Goal: Task Accomplishment & Management: Use online tool/utility

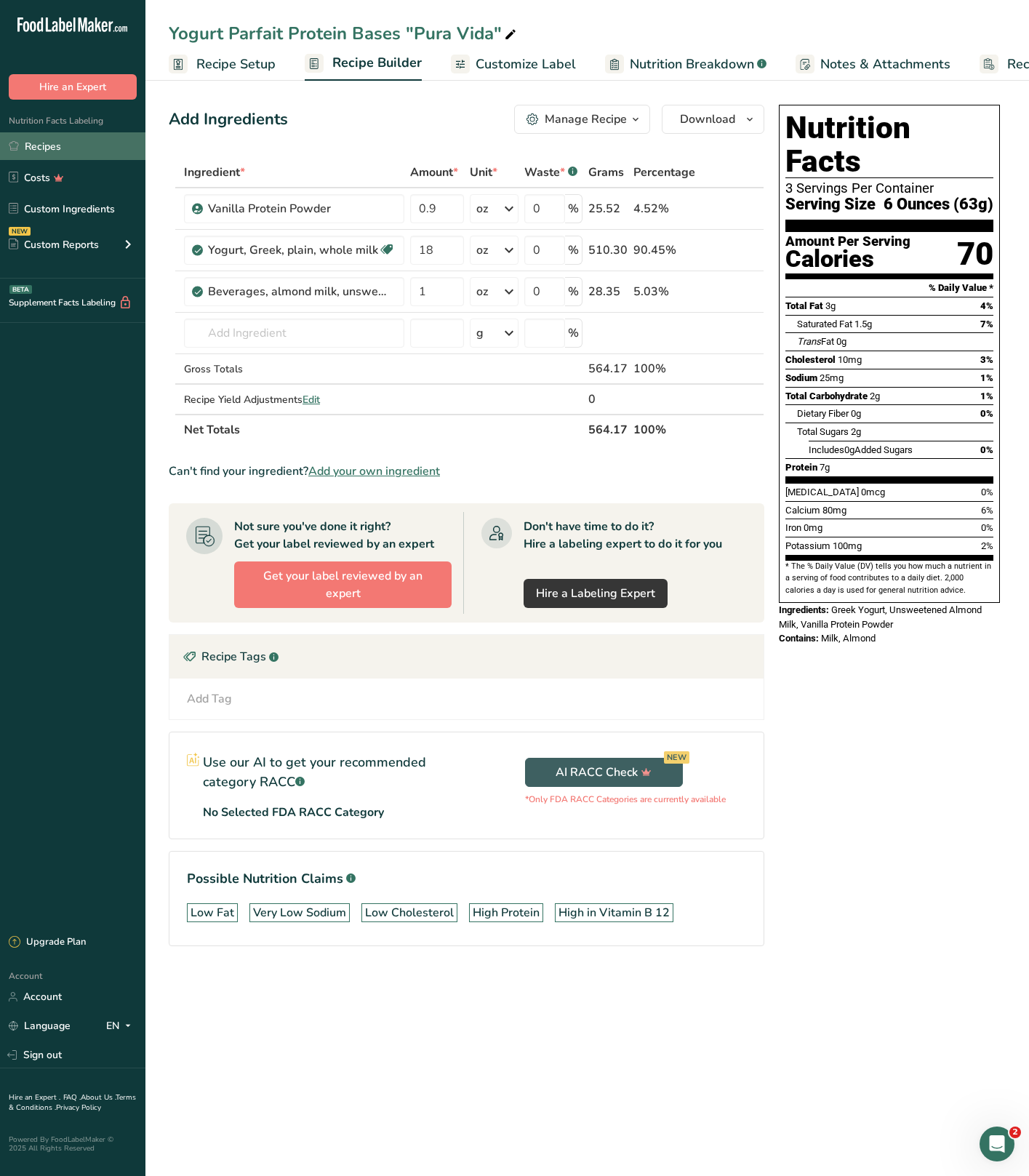
click at [35, 133] on link "Recipes" at bounding box center [73, 146] width 145 height 27
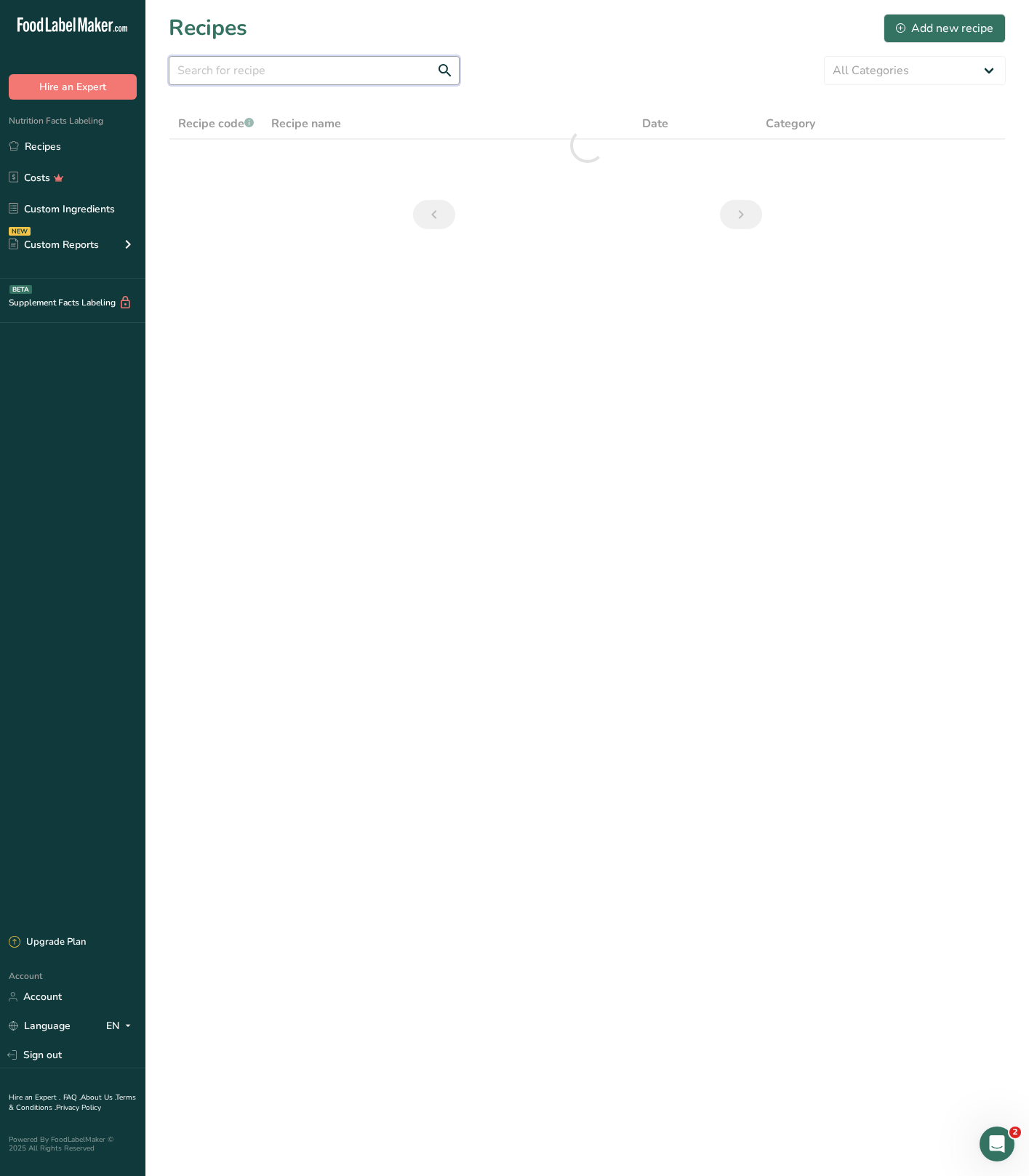
click at [243, 80] on input "text" at bounding box center [314, 71] width 291 height 29
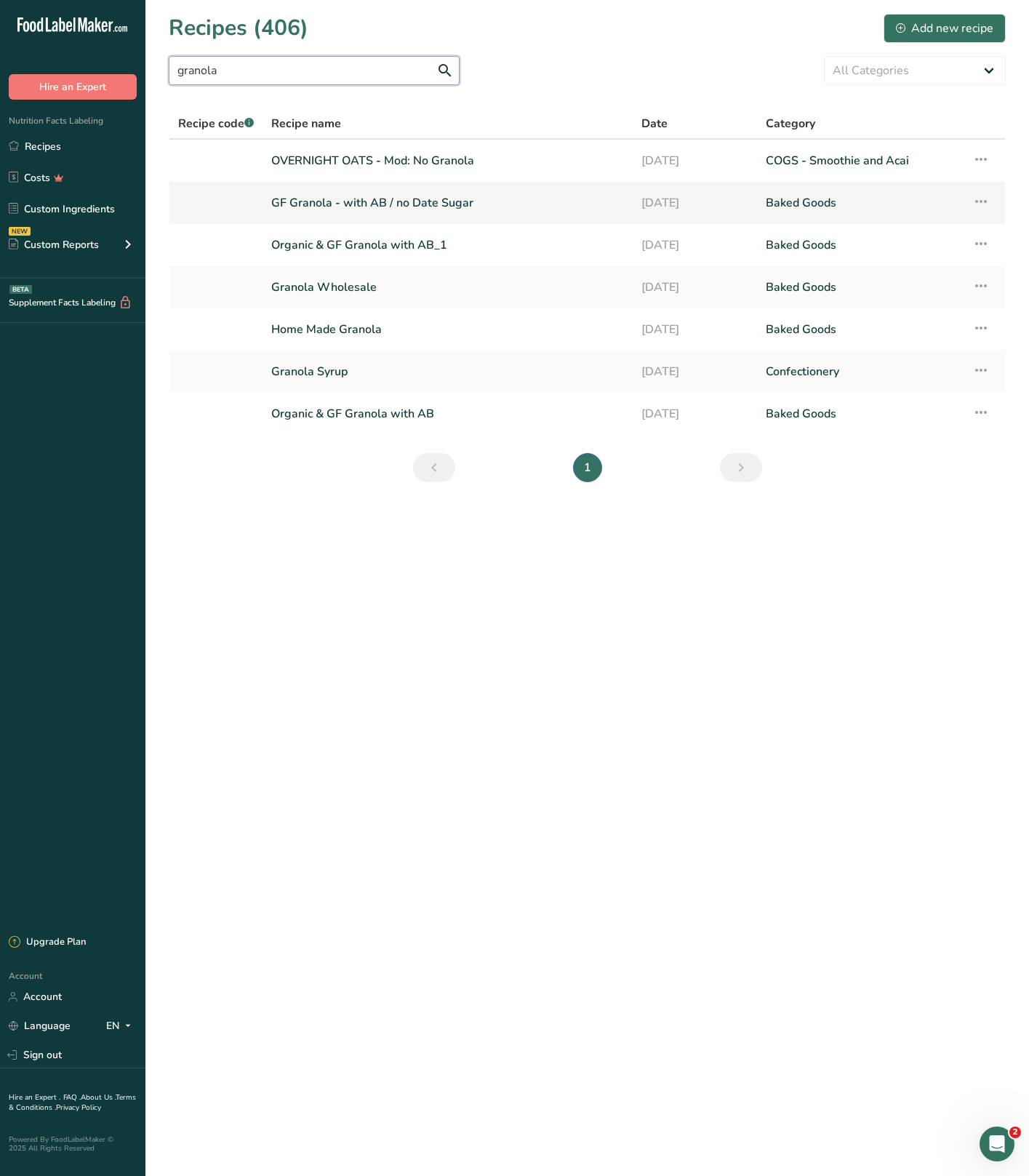
type input "granola"
click at [395, 198] on link "GF Granola - with AB / no Date Sugar" at bounding box center [448, 203] width 353 height 30
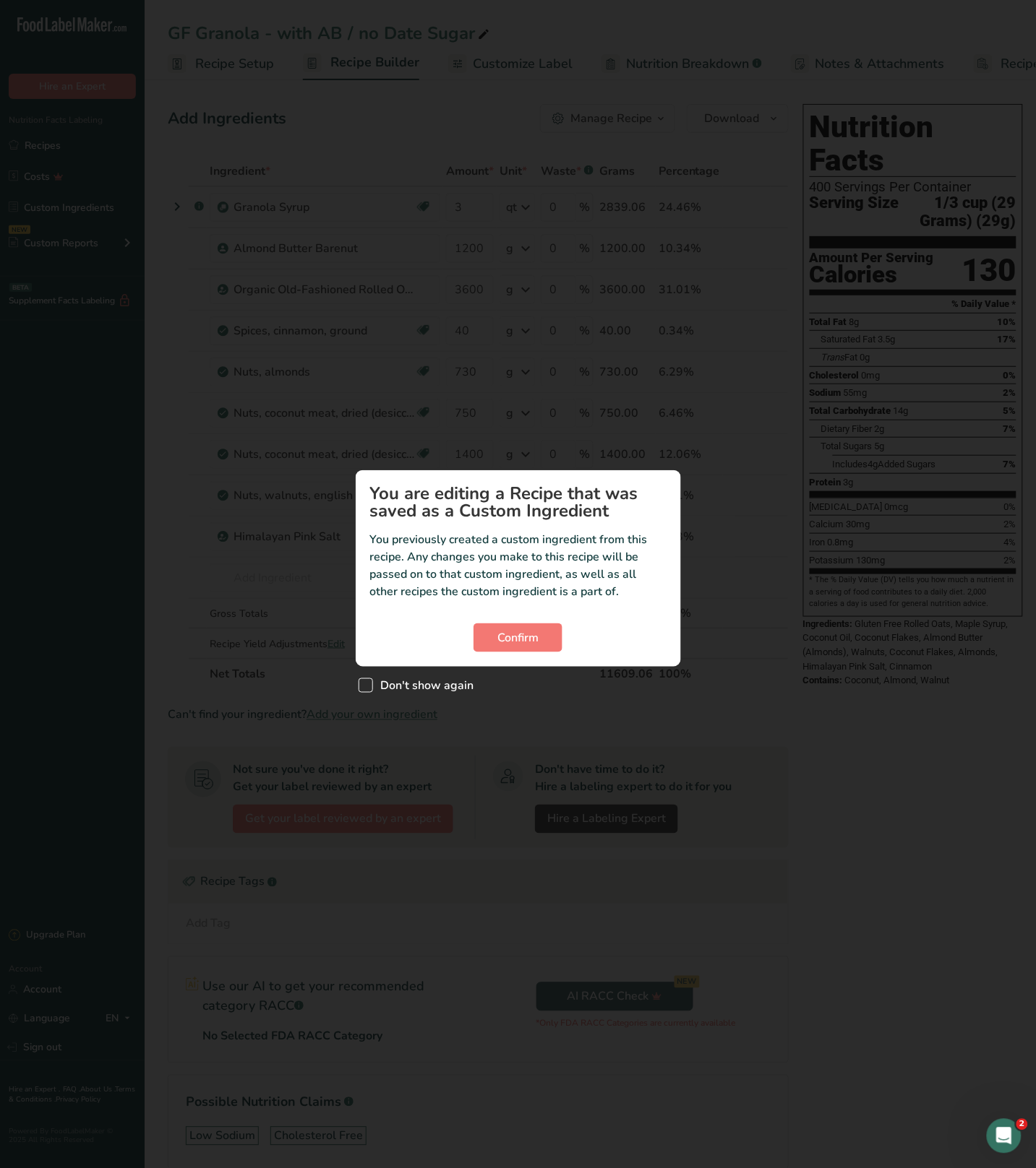
click at [408, 691] on span "Don't show again" at bounding box center [424, 685] width 101 height 15
click at [368, 691] on input "Don't show again" at bounding box center [363, 686] width 10 height 10
checkbox input "true"
click at [523, 655] on section "You are editing a Recipe that was saved as a Custom Ingredient You previously c…" at bounding box center [518, 568] width 325 height 197
click at [523, 646] on button "Confirm" at bounding box center [517, 639] width 89 height 29
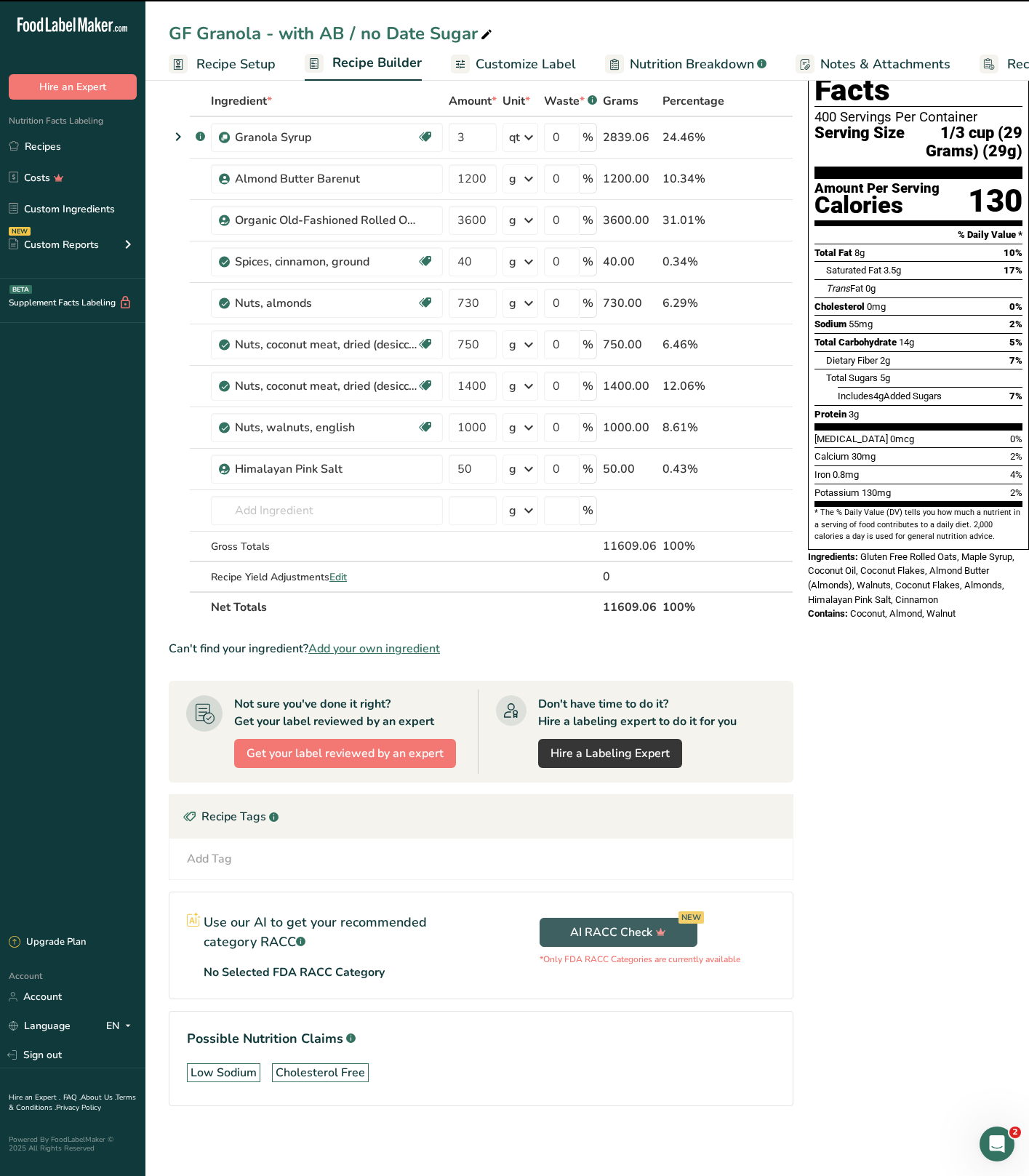
scroll to position [86, 0]
click at [871, 628] on div "Nutrition Facts 400 Servings Per Container Serving Size 1/3 cup (29 Grams) (29g…" at bounding box center [919, 590] width 233 height 1125
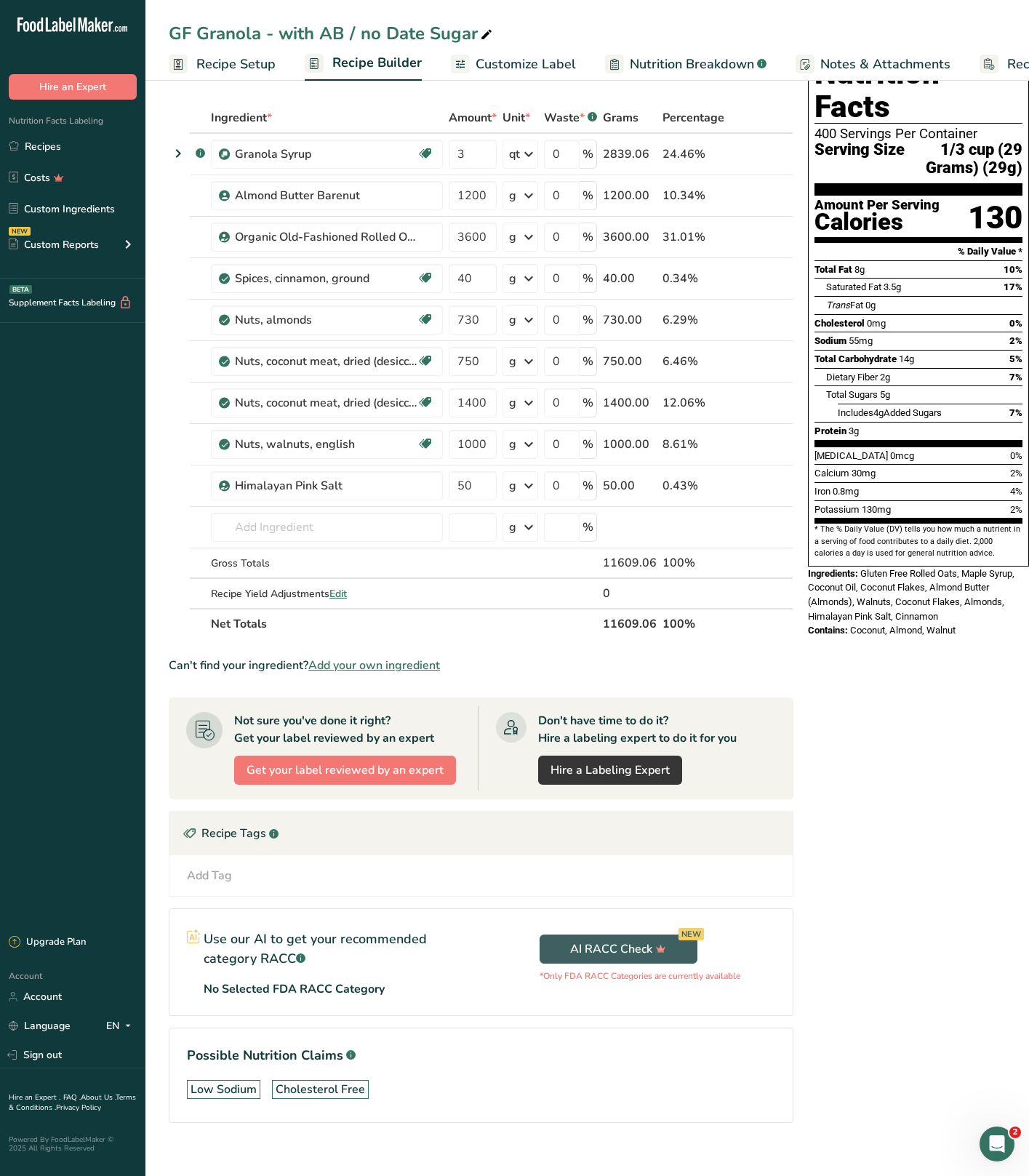
scroll to position [53, 0]
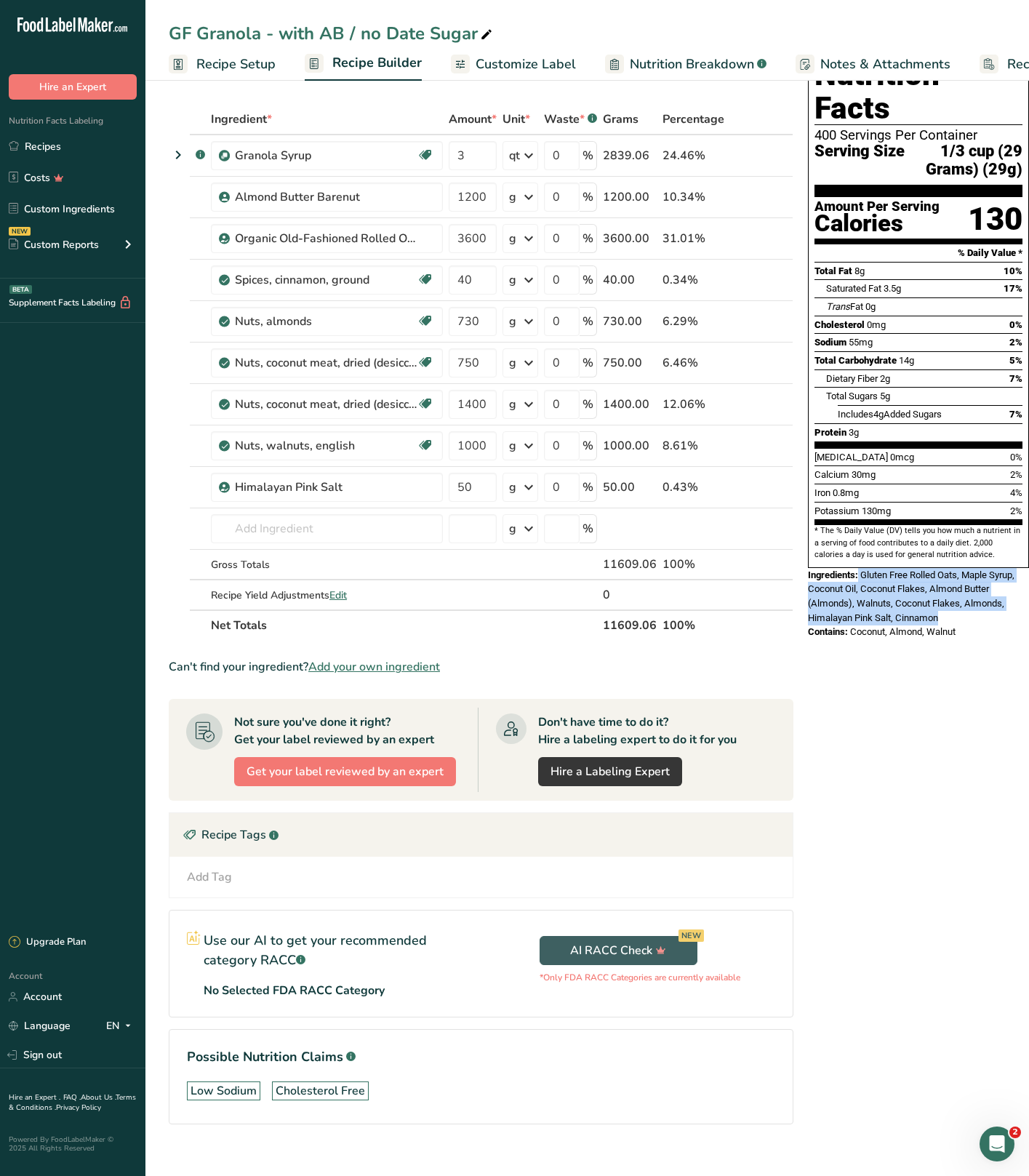
drag, startPoint x: 957, startPoint y: 581, endPoint x: 858, endPoint y: 546, distance: 105.0
click at [858, 568] on div "Ingredients: Gluten Free Rolled Oats, Maple Syrup, Coconut Oil, Coconut Flakes,…" at bounding box center [919, 597] width 221 height 58
copy div "Gluten Free Rolled Oats, Maple Syrup, Coconut Oil, Coconut Flakes, Almond Butte…"
